Goal: Find specific page/section: Find specific page/section

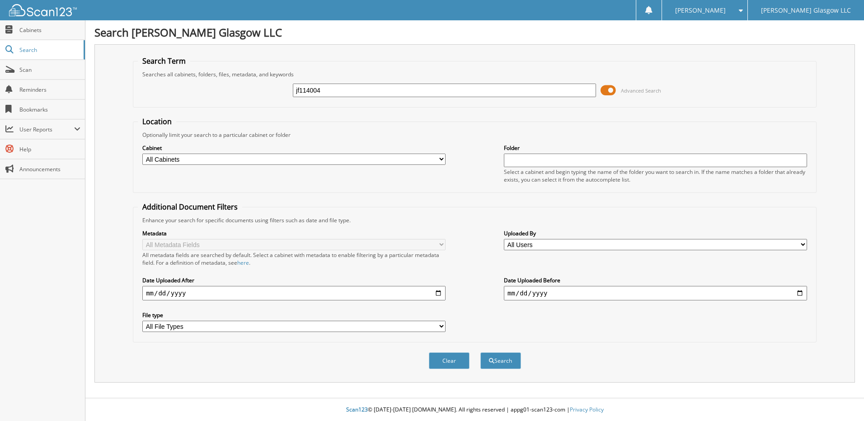
type input "jf114004"
click at [480, 352] on button "Search" at bounding box center [500, 360] width 41 height 17
